Goal: Information Seeking & Learning: Learn about a topic

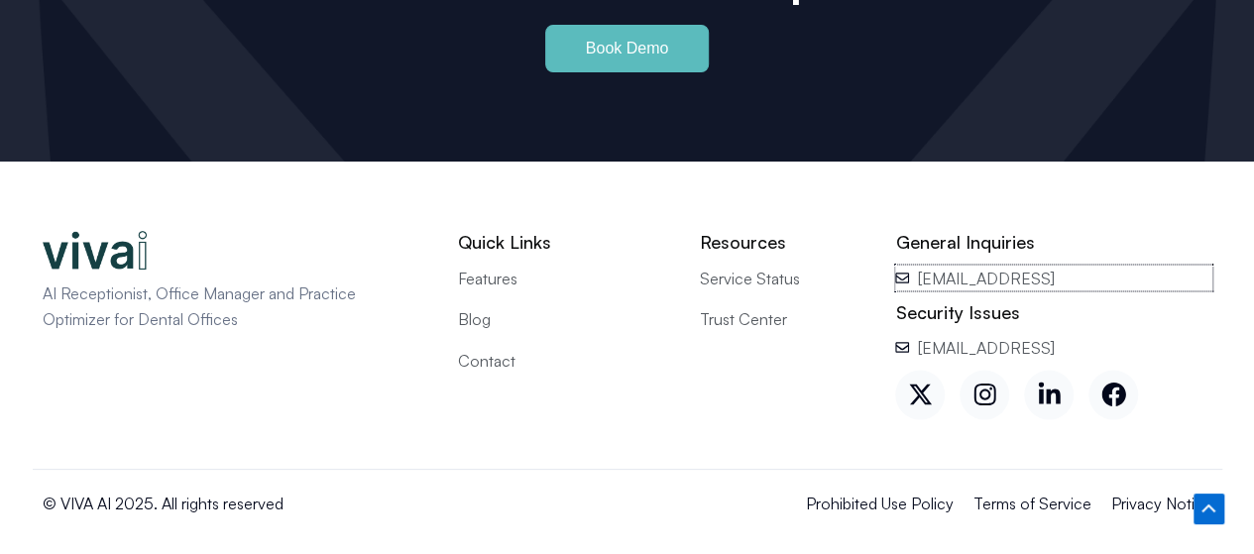
scroll to position [9048, 0]
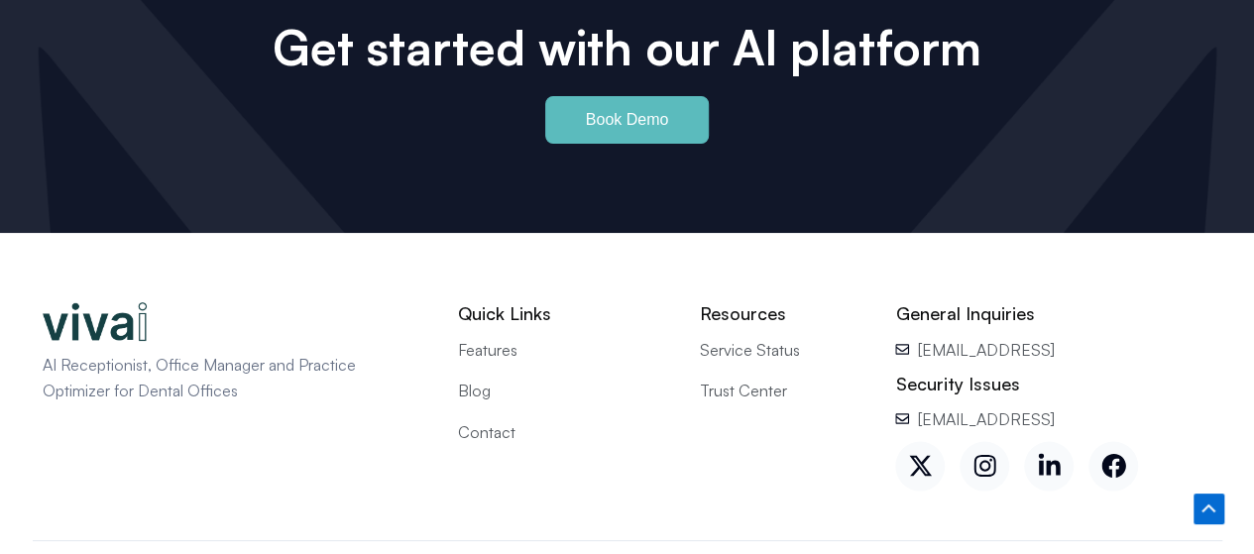
click at [482, 385] on span "Blog" at bounding box center [474, 390] width 33 height 26
click at [501, 425] on span "Contact" at bounding box center [486, 431] width 57 height 26
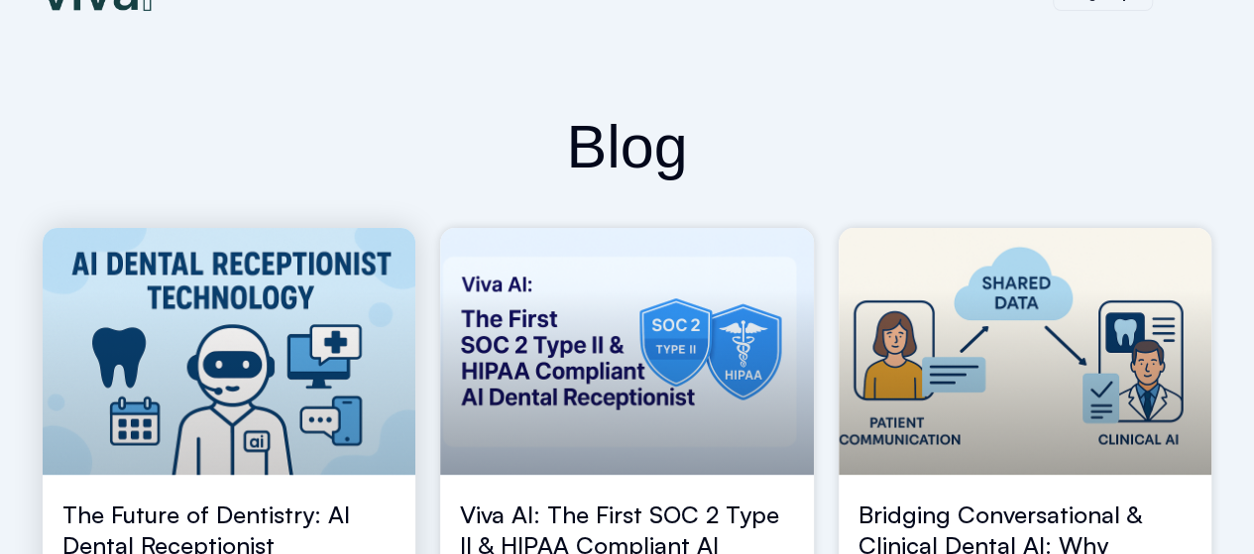
scroll to position [93, 0]
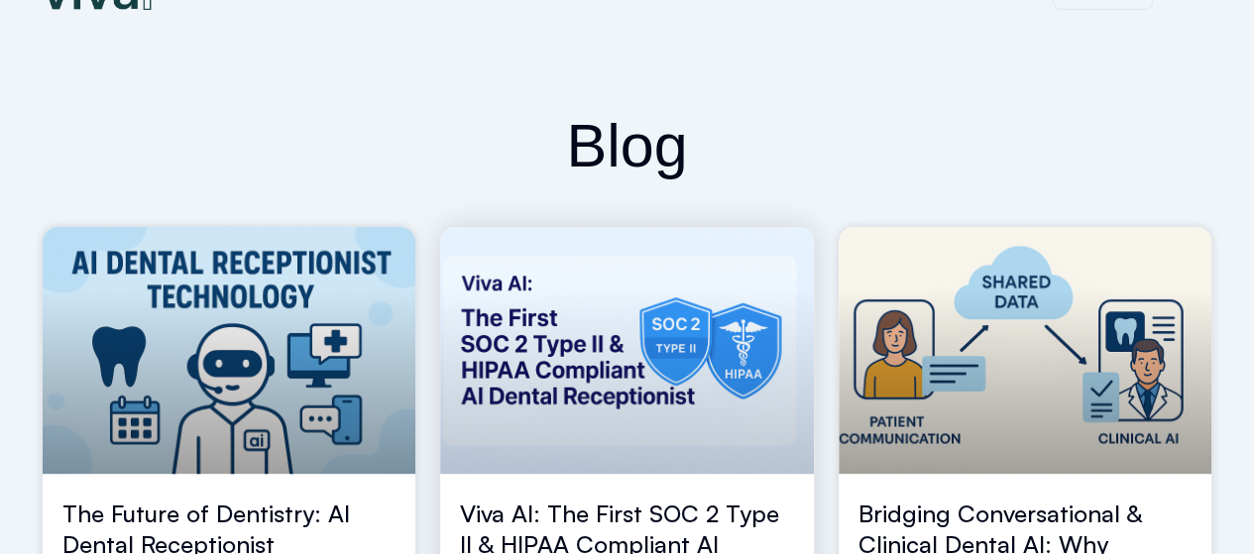
click at [713, 316] on link at bounding box center [627, 350] width 374 height 247
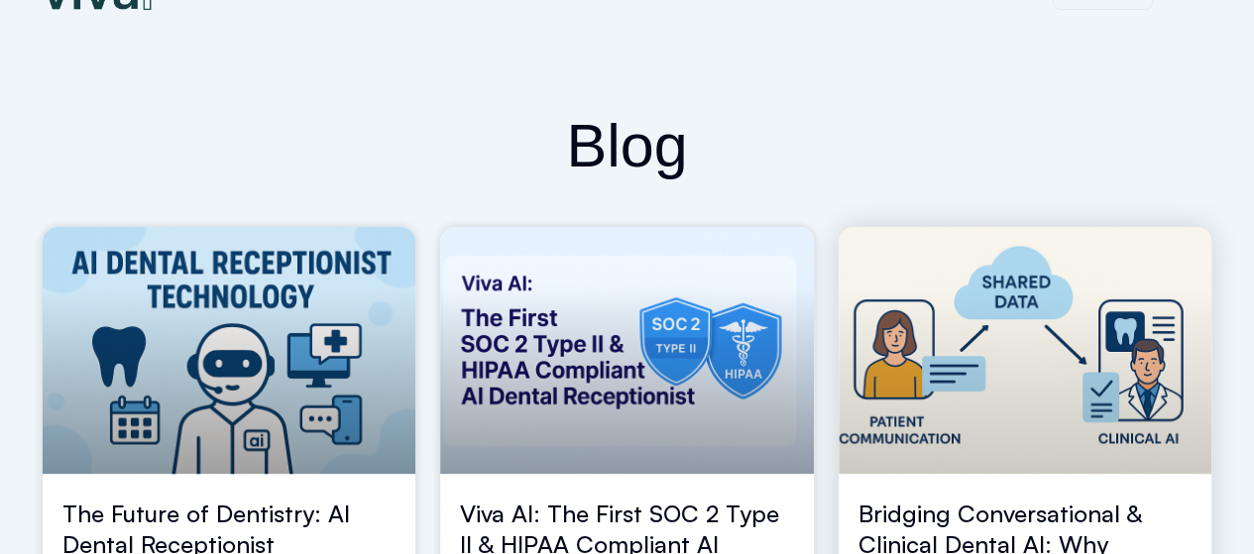
click at [997, 322] on link at bounding box center [1026, 350] width 374 height 247
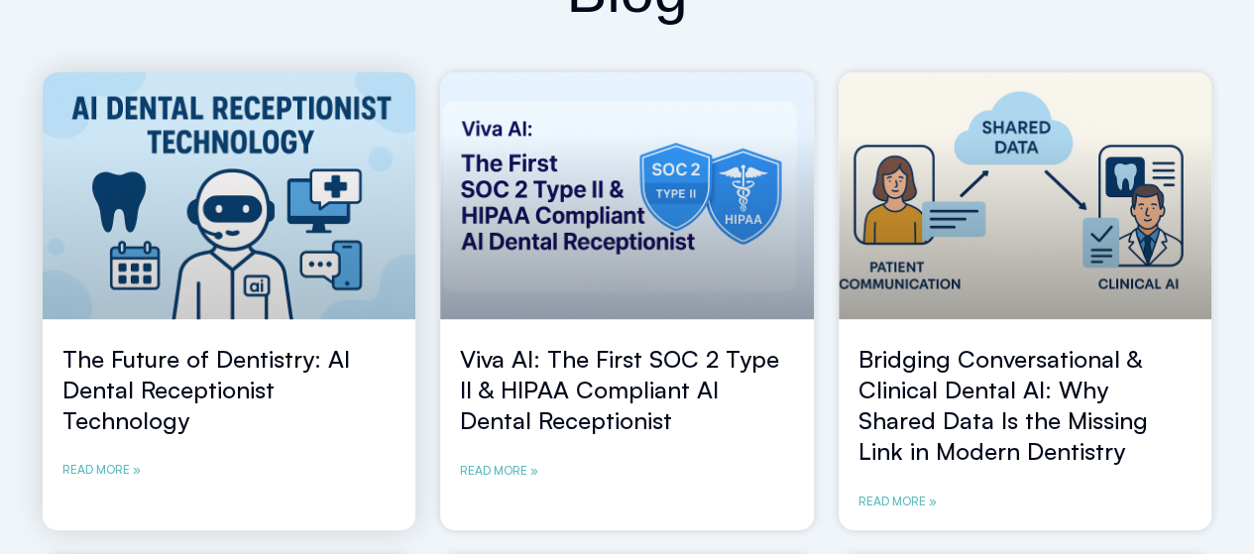
click at [202, 176] on link at bounding box center [230, 195] width 374 height 247
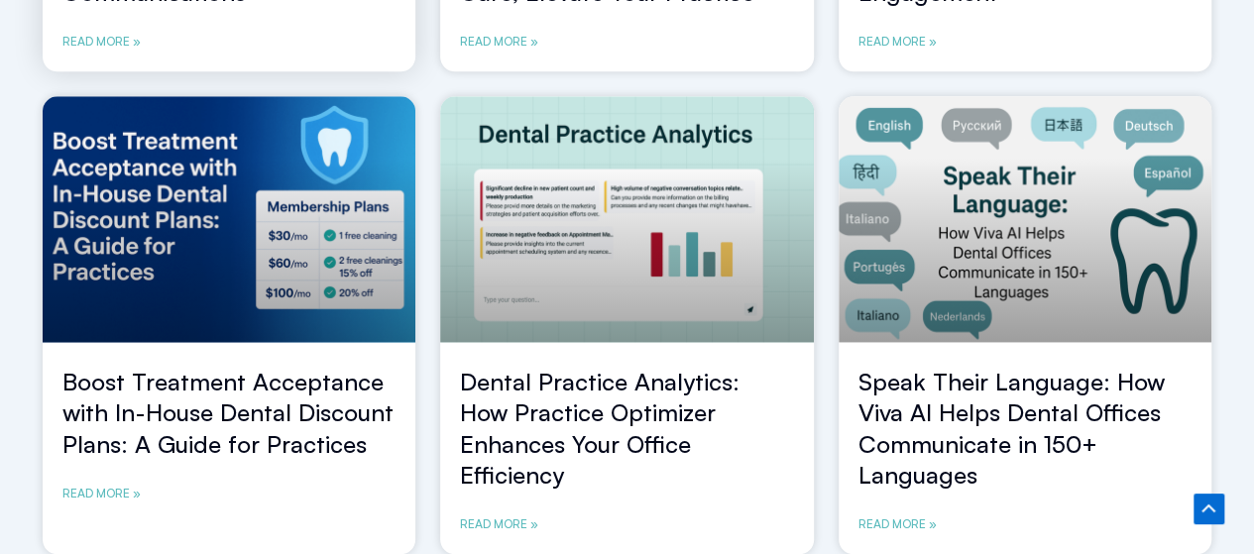
scroll to position [1227, 0]
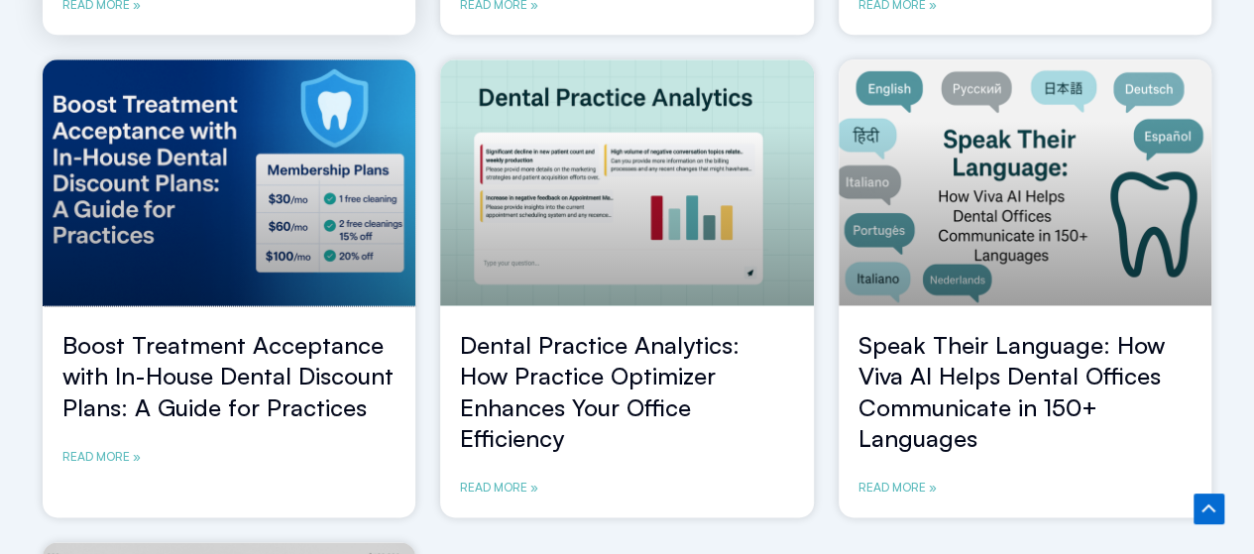
click at [310, 290] on link at bounding box center [230, 182] width 374 height 247
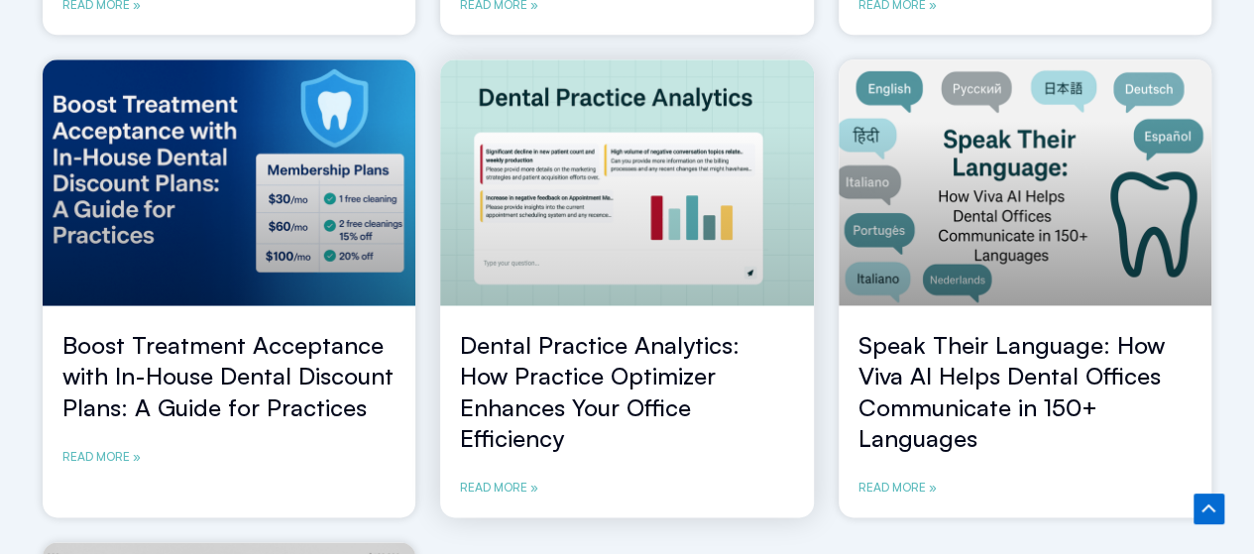
click at [529, 263] on link at bounding box center [627, 182] width 374 height 247
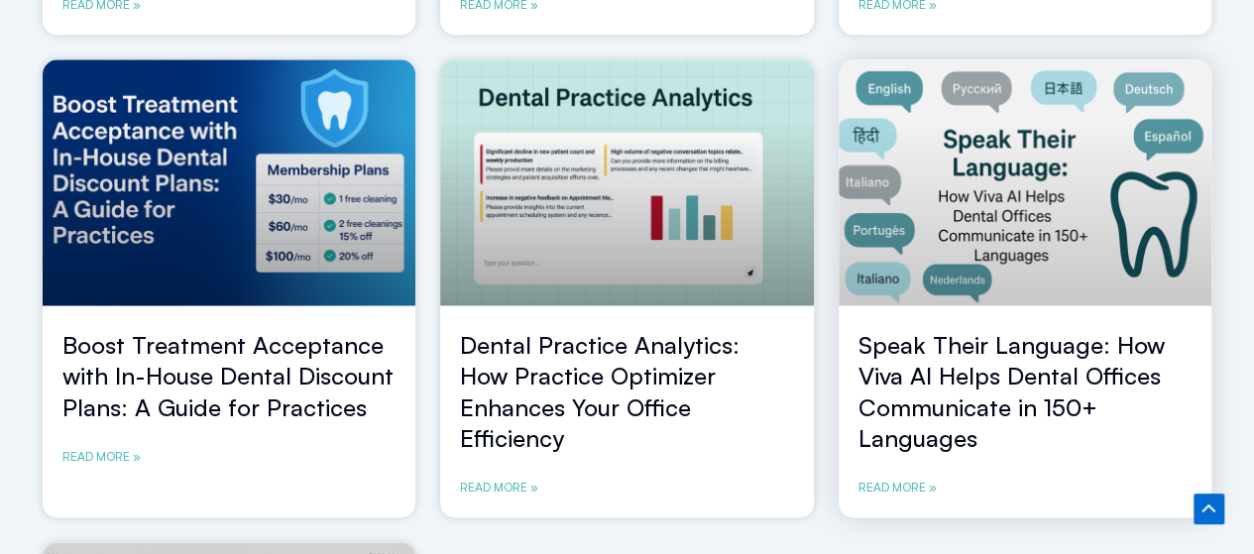
click at [908, 245] on link at bounding box center [1026, 182] width 374 height 247
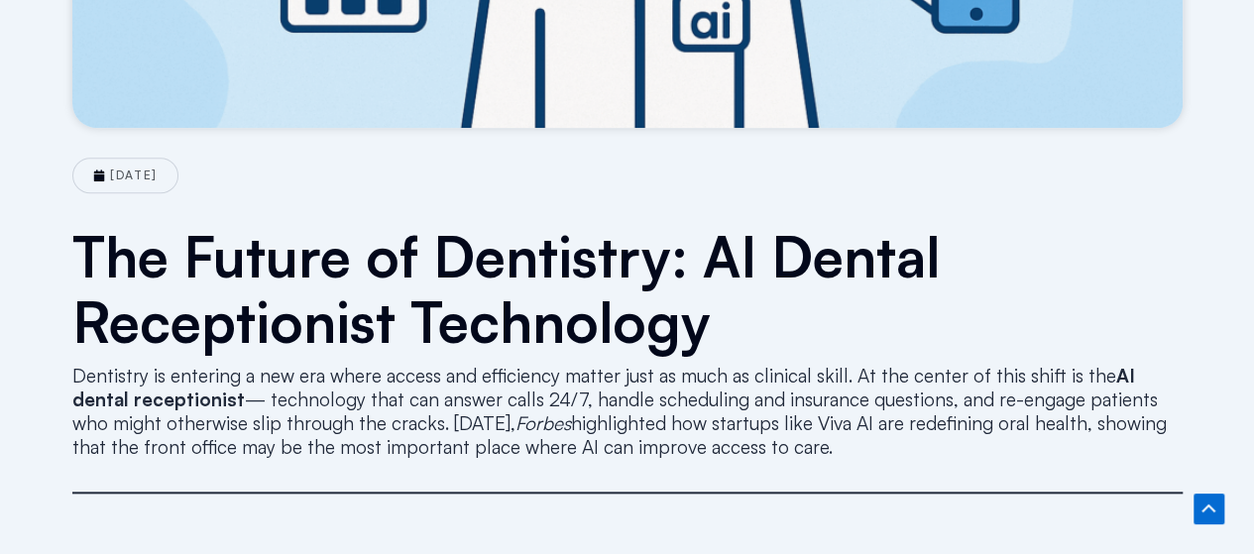
scroll to position [928, 0]
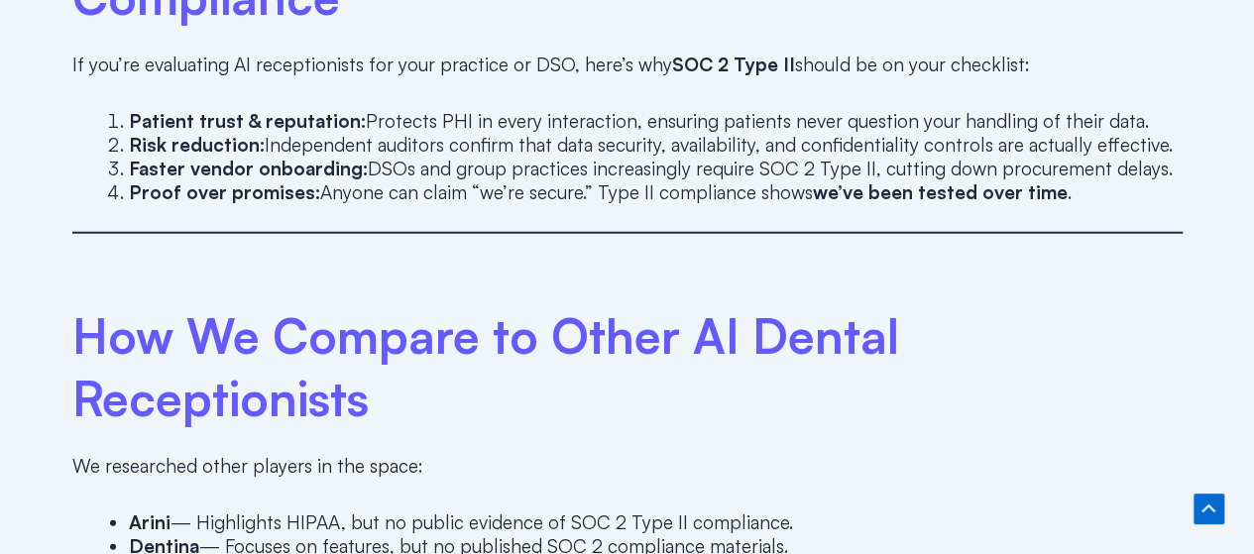
scroll to position [2426, 0]
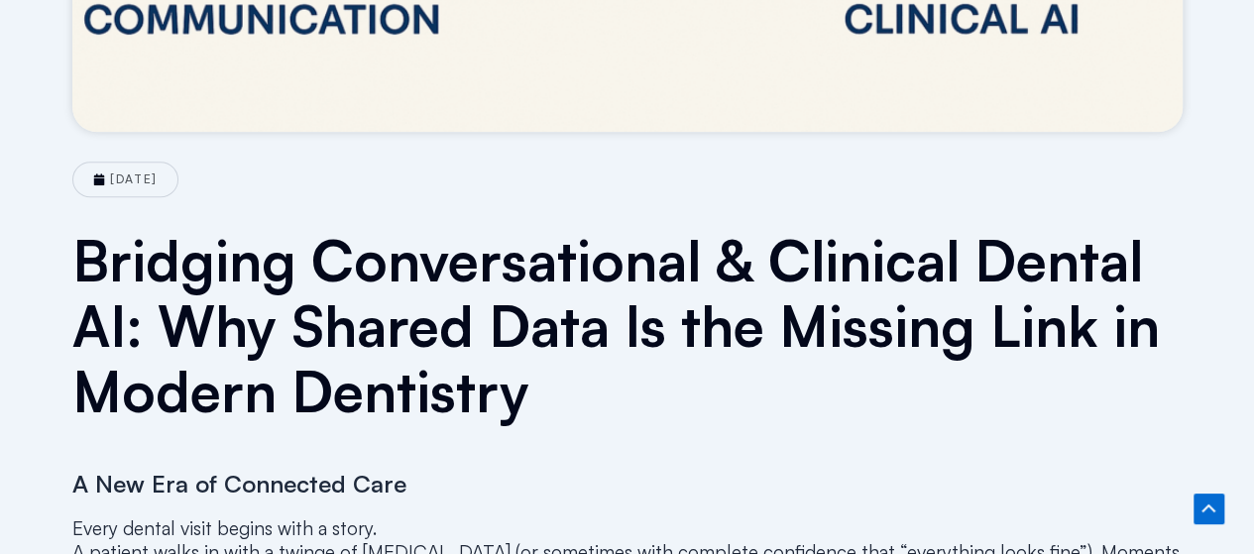
scroll to position [840, 0]
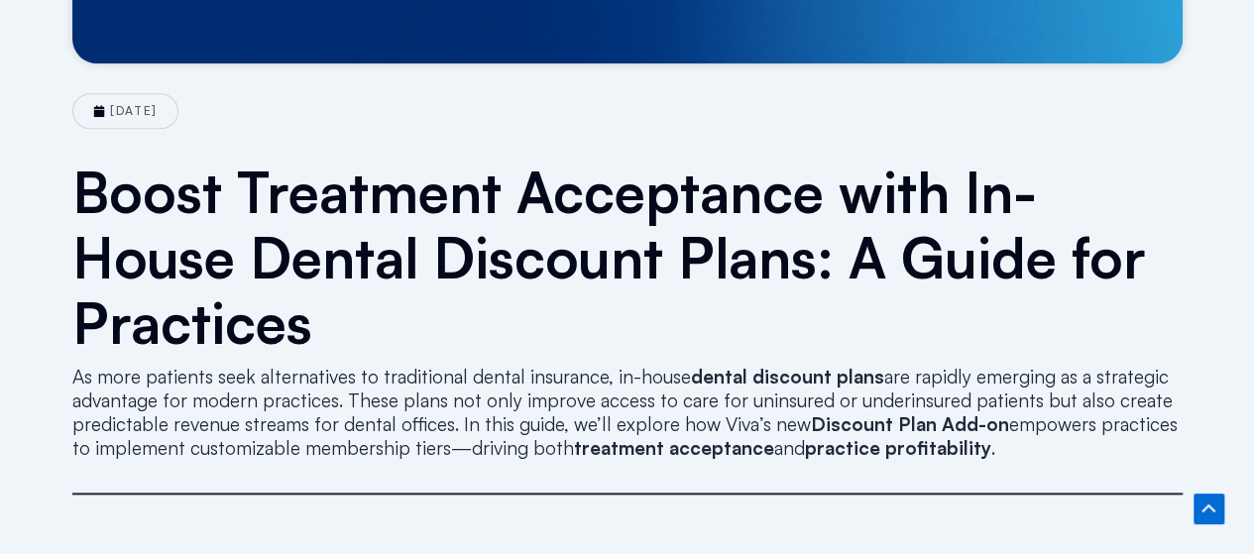
scroll to position [939, 0]
